Goal: Transaction & Acquisition: Purchase product/service

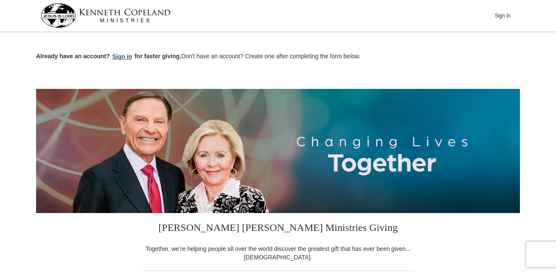
click at [121, 54] on button "Sign in" at bounding box center [122, 57] width 25 height 10
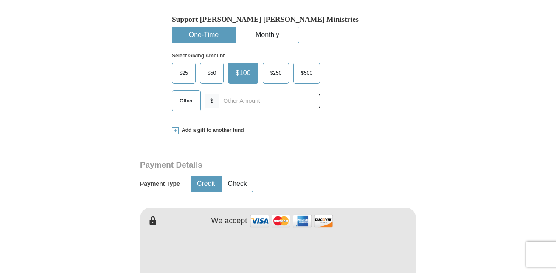
scroll to position [279, 0]
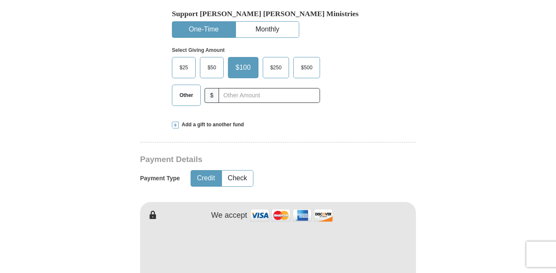
click at [187, 94] on span "Other" at bounding box center [186, 95] width 22 height 13
click at [0, 0] on input "Other" at bounding box center [0, 0] width 0 height 0
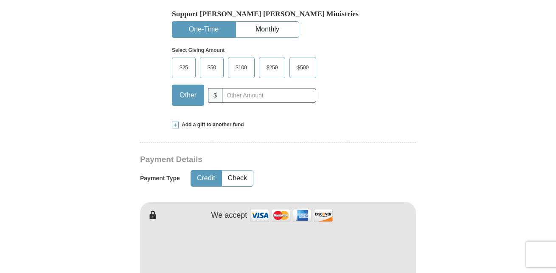
click at [176, 122] on span at bounding box center [175, 124] width 7 height 7
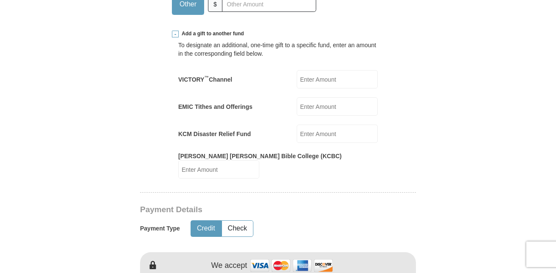
scroll to position [400, 0]
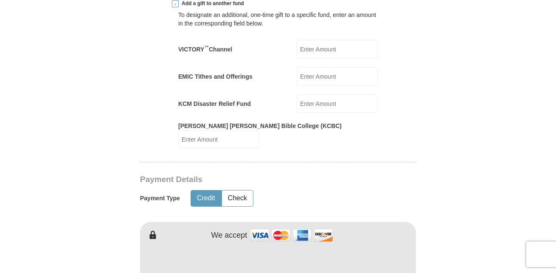
click at [330, 48] on input "VICTORY ™ Channel" at bounding box center [337, 49] width 81 height 18
type input "25.00"
click at [323, 76] on input "EMIC Tithes and Offerings" at bounding box center [337, 76] width 81 height 18
type input "25.00"
type input "50.00"
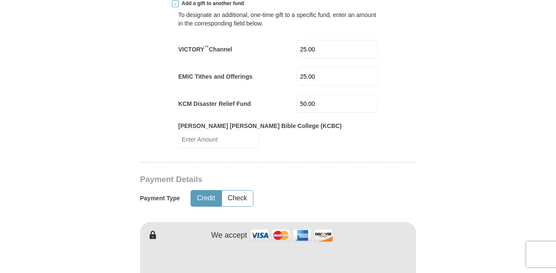
select select "FL"
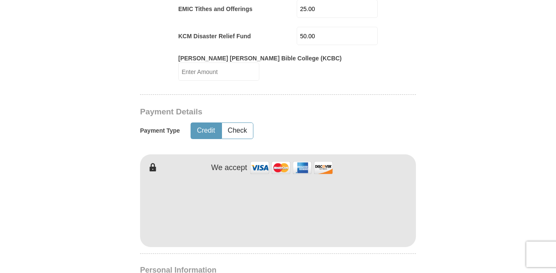
scroll to position [471, 0]
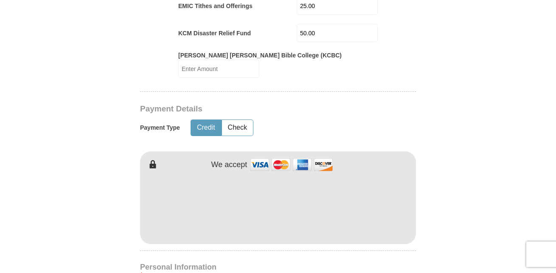
click at [498, 168] on form "Already have an account? Sign in for faster giving. Don't have an account? Crea…" at bounding box center [278, 175] width 484 height 1224
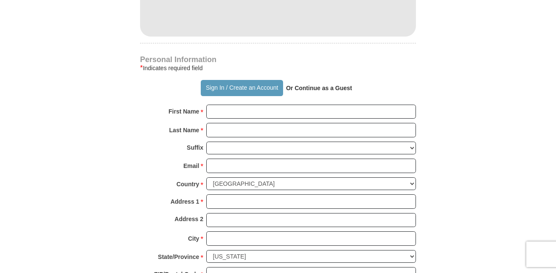
scroll to position [675, 0]
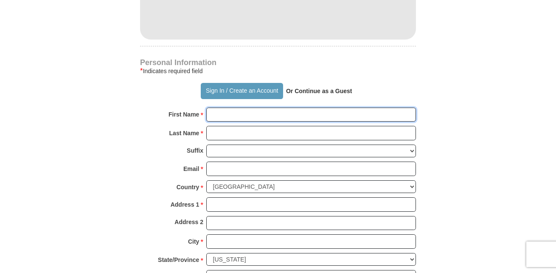
click at [242, 107] on input "First Name *" at bounding box center [311, 114] width 210 height 14
type input "Rioz/[PERSON_NAME]"
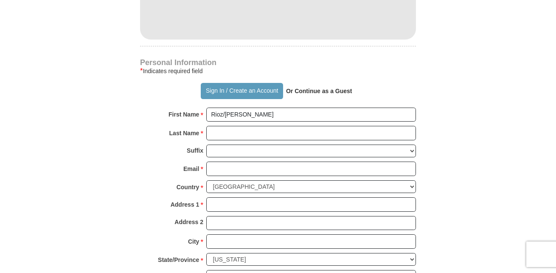
type input "Razzi"
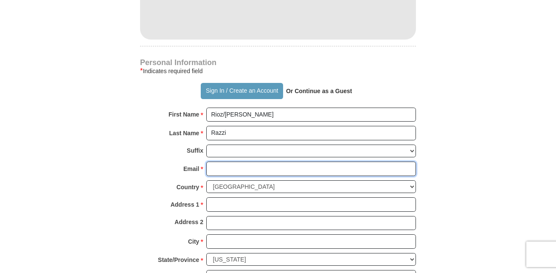
type input "[EMAIL_ADDRESS][DOMAIN_NAME]"
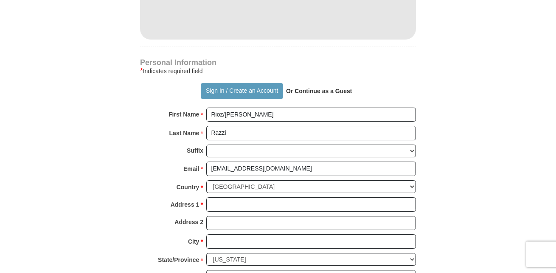
type input "[STREET_ADDRESS]"
type input "Hialeah"
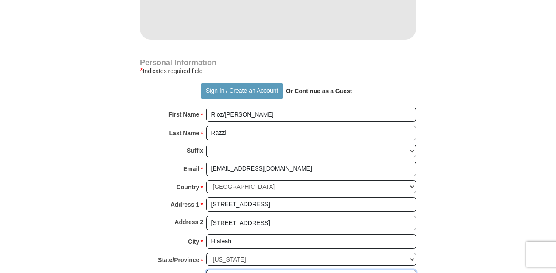
type input "33015"
type input "3052057184"
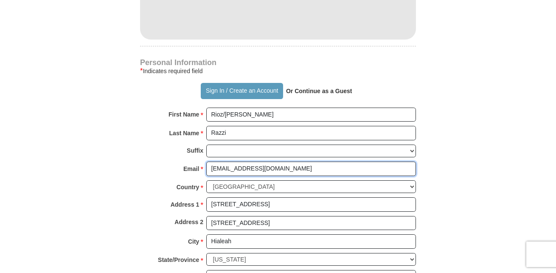
click at [296, 162] on input "[EMAIL_ADDRESS][DOMAIN_NAME]" at bounding box center [311, 168] width 210 height 14
type input "r"
type input "[EMAIL_ADDRESS][DOMAIN_NAME]"
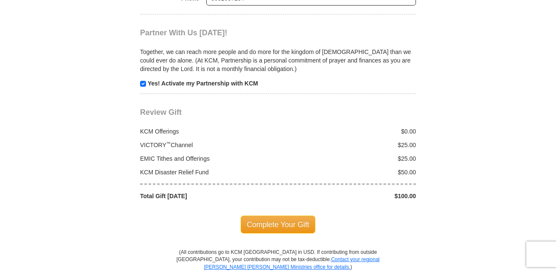
scroll to position [980, 0]
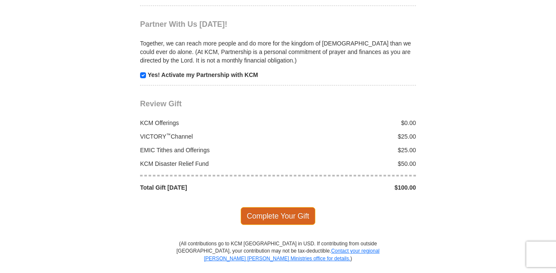
click at [292, 212] on span "Complete Your Gift" at bounding box center [278, 216] width 75 height 18
